Goal: Use online tool/utility: Utilize a website feature to perform a specific function

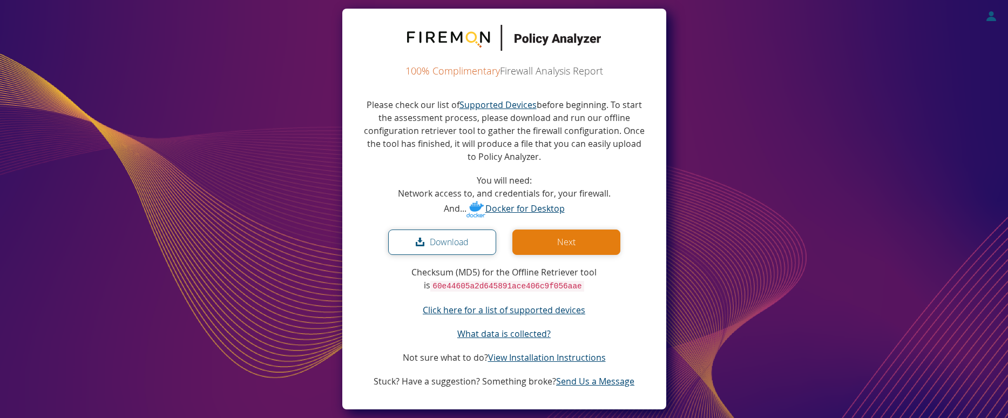
click at [450, 243] on button "Download" at bounding box center [442, 242] width 108 height 25
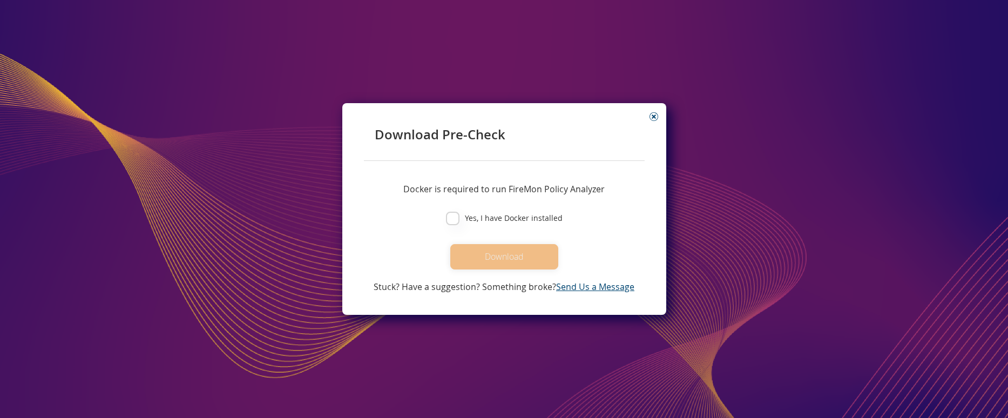
click at [462, 214] on label "Yes, I have Docker installed" at bounding box center [511, 218] width 103 height 12
click at [460, 214] on input "Yes, I have Docker installed" at bounding box center [453, 219] width 14 height 14
checkbox input "true"
click at [521, 267] on button "Download" at bounding box center [504, 256] width 108 height 25
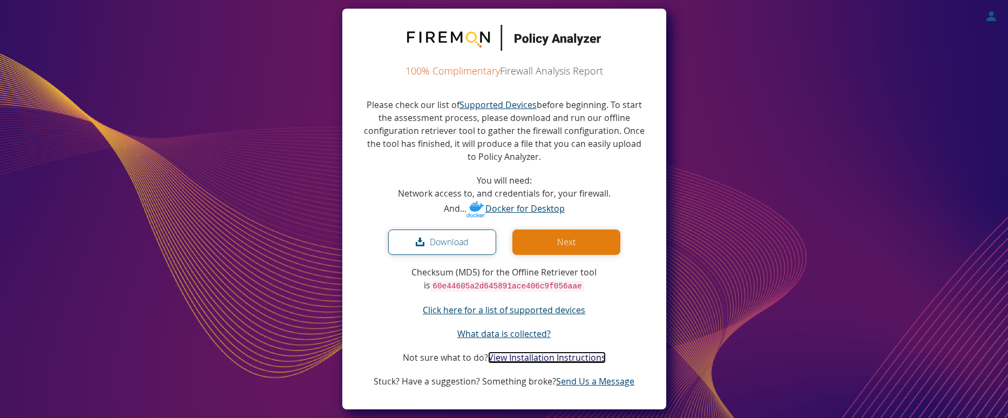
click at [557, 357] on link "View Installation Instructions" at bounding box center [547, 358] width 118 height 12
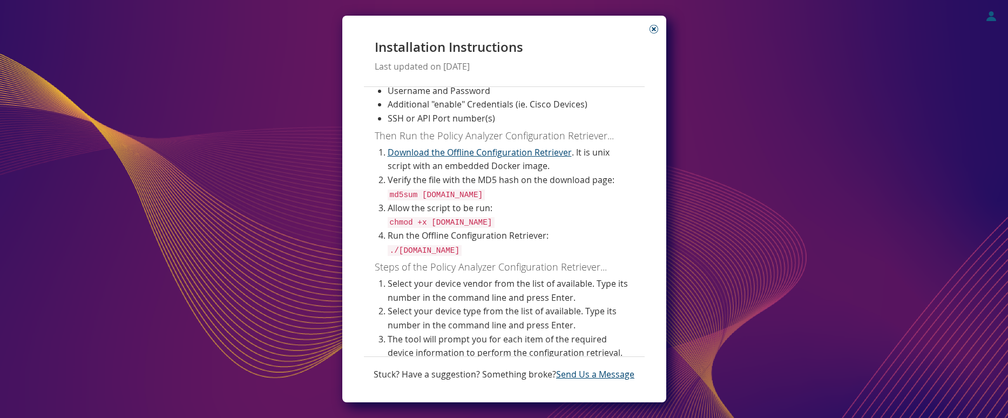
scroll to position [214, 0]
click at [457, 221] on code "chmod +x [DOMAIN_NAME]" at bounding box center [441, 221] width 107 height 11
click at [459, 220] on code "chmod +x [DOMAIN_NAME]" at bounding box center [441, 221] width 107 height 11
copy br
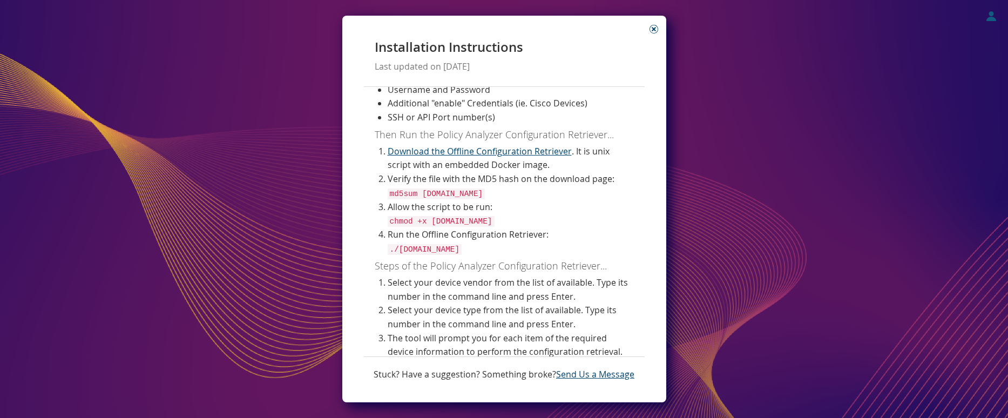
click at [462, 255] on code "./[DOMAIN_NAME]" at bounding box center [425, 249] width 75 height 11
copy br
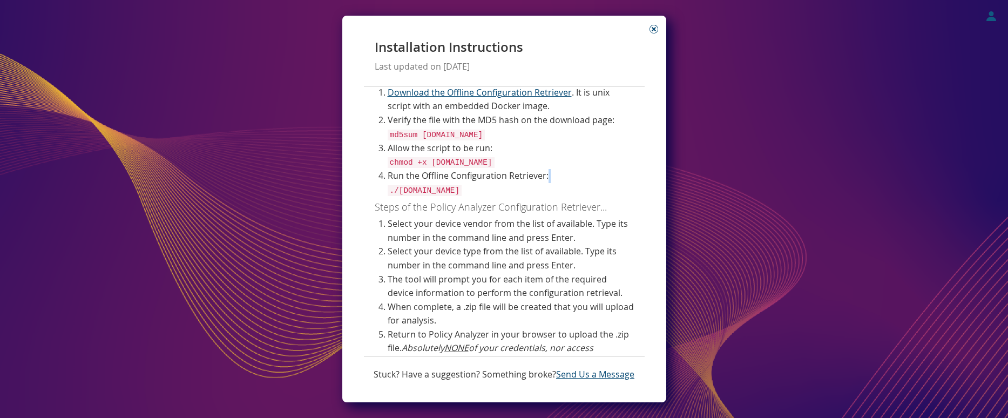
scroll to position [285, 0]
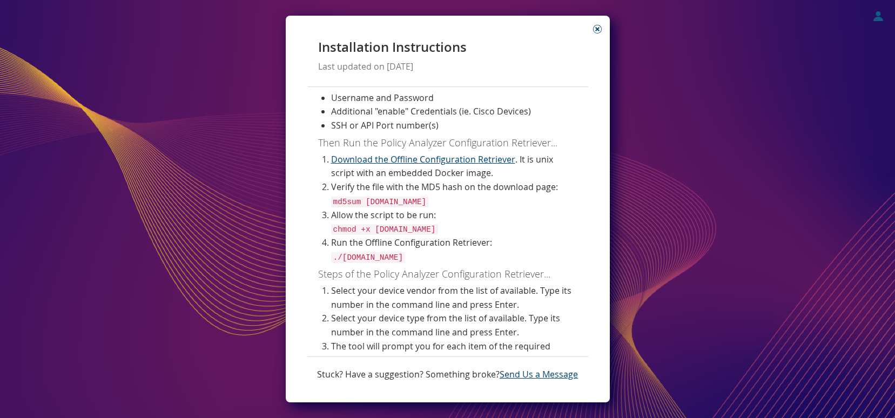
scroll to position [214, 0]
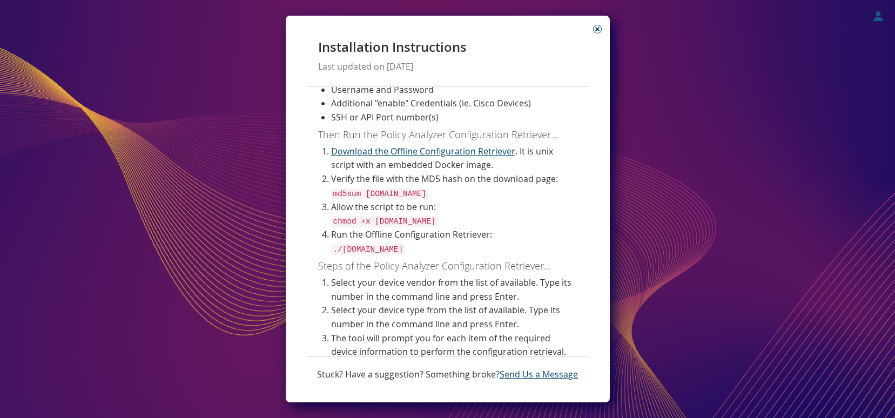
click at [368, 221] on code "chmod +x [DOMAIN_NAME]" at bounding box center [384, 221] width 107 height 11
copy br
click at [644, 179] on saas-instructions "Installation Instructions Last updated on [DATE] Before Downloading, You will n…" at bounding box center [447, 209] width 895 height 418
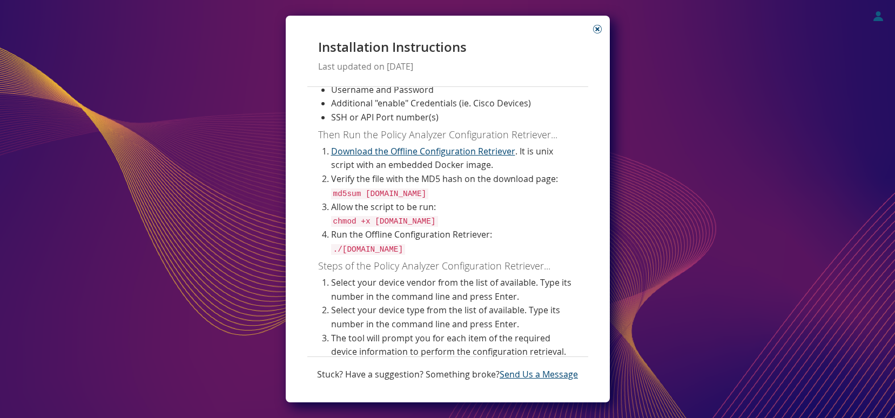
click at [574, 111] on li "Additional "enable" Credentials (ie. Cisco Devices)" at bounding box center [454, 104] width 246 height 14
click at [598, 29] on icon at bounding box center [597, 29] width 9 height 9
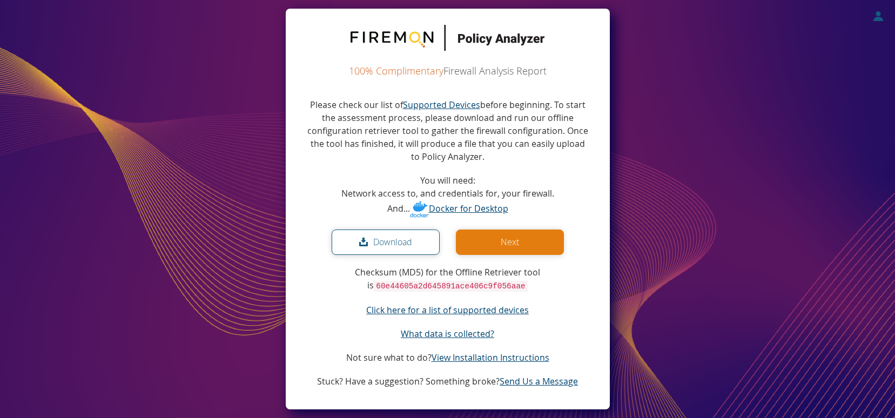
click at [525, 225] on div "Please check our list of Supported Devices before beginning. To start the asses…" at bounding box center [447, 242] width 281 height 289
click at [526, 244] on button "Next" at bounding box center [510, 242] width 108 height 25
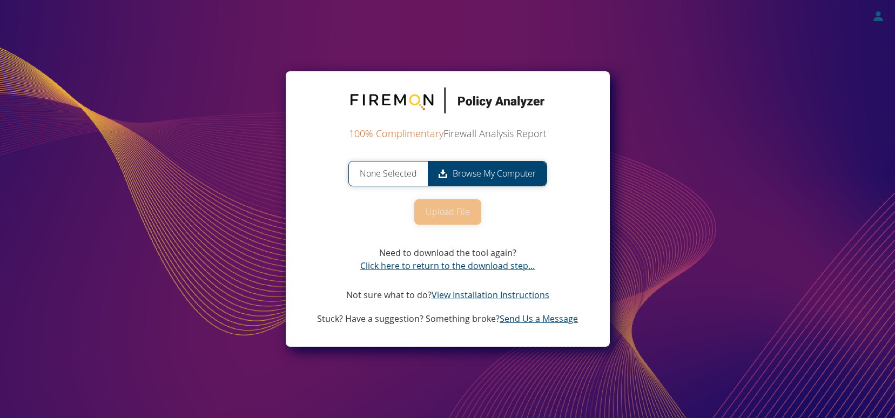
click at [457, 172] on span "Browse My Computer" at bounding box center [487, 173] width 119 height 24
click at [0, 0] on input "None Selected Browse My Computer" at bounding box center [0, 0] width 0 height 0
click at [446, 216] on button "Upload File" at bounding box center [447, 211] width 67 height 25
